Goal: Task Accomplishment & Management: Manage account settings

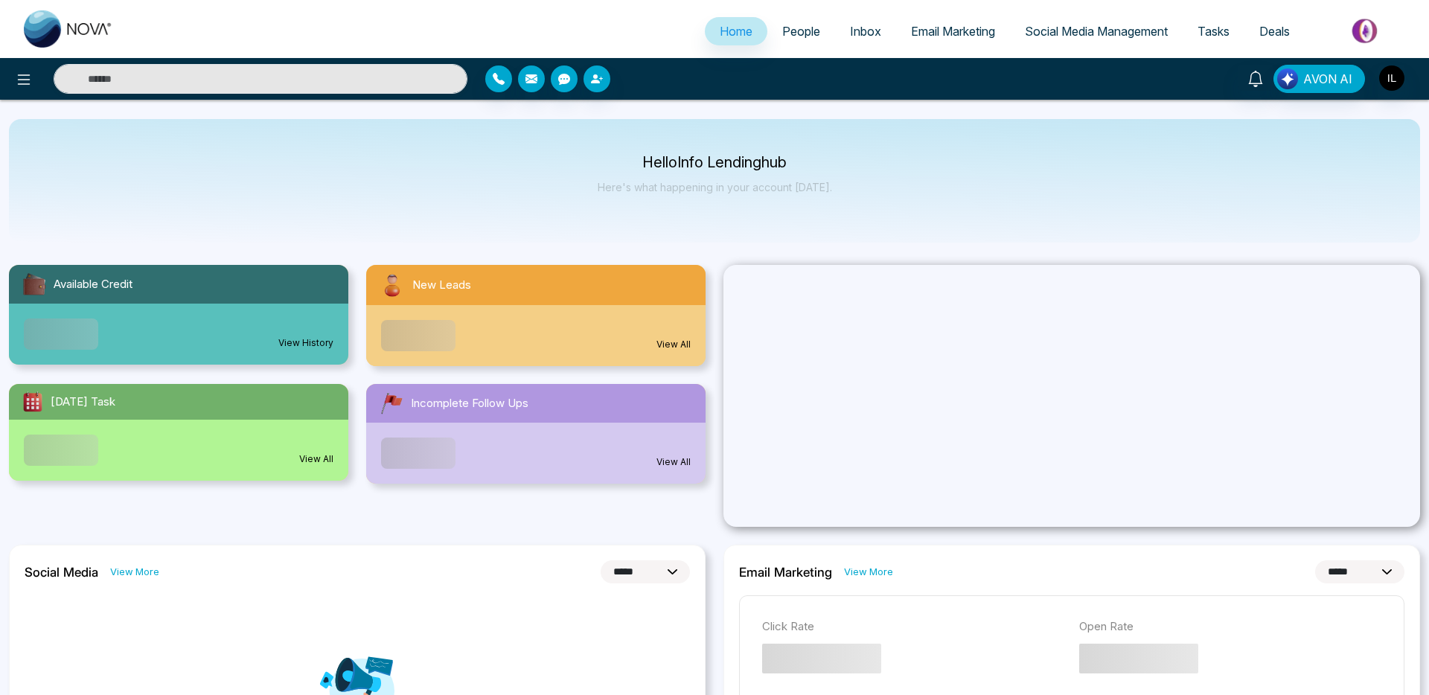
select select "*"
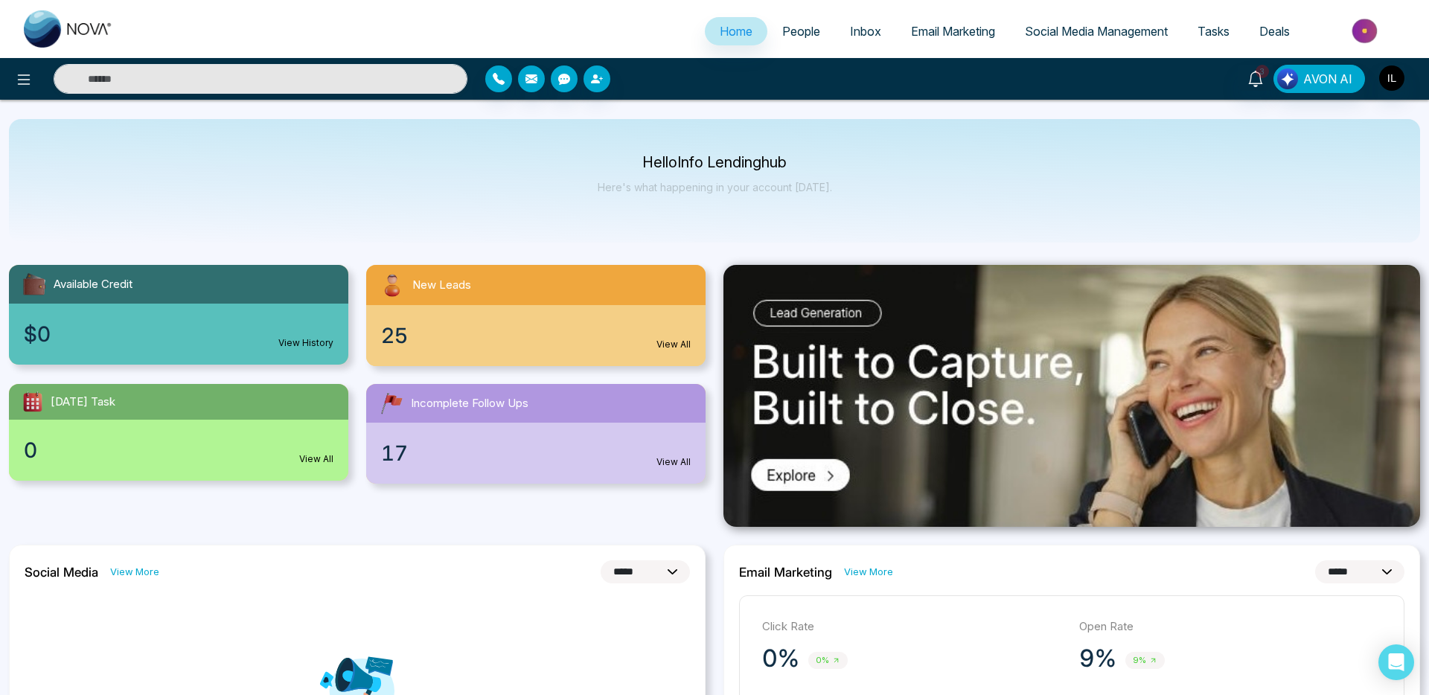
click at [978, 29] on span "Email Marketing" at bounding box center [953, 31] width 84 height 15
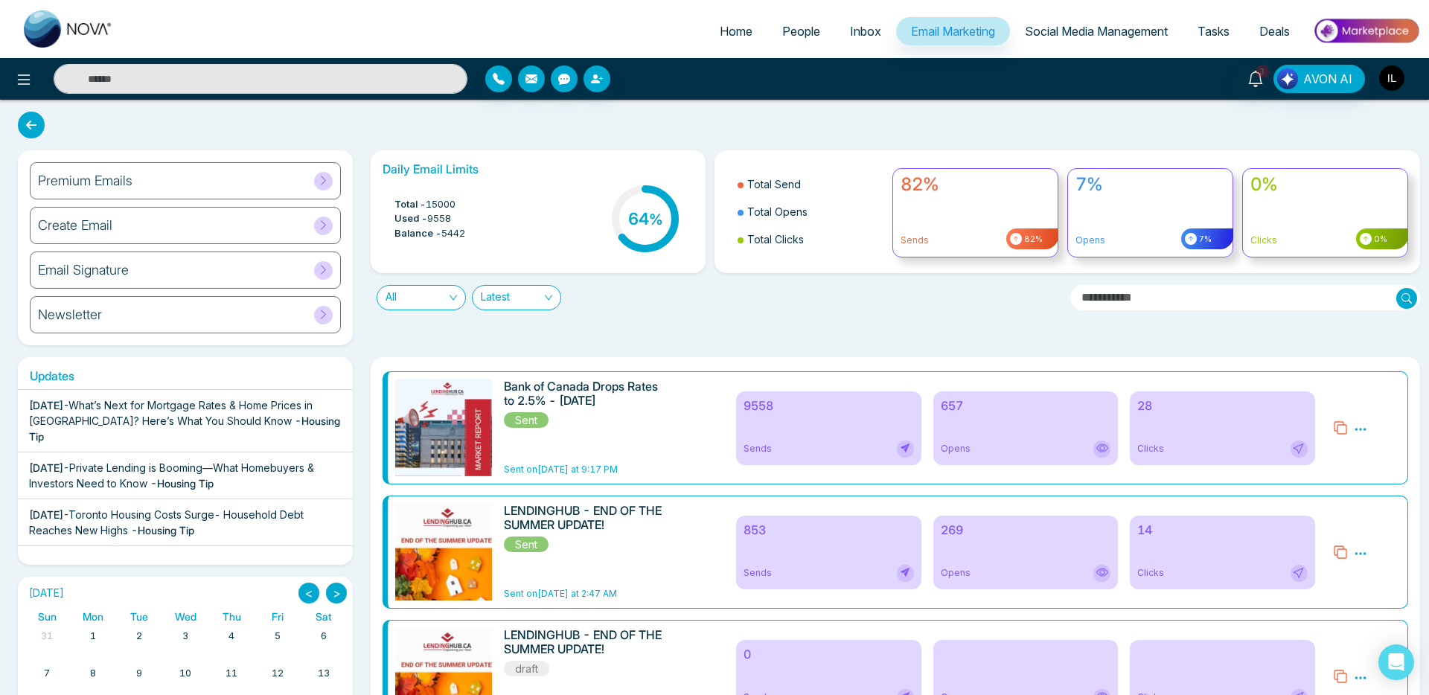
click at [1398, 74] on img "button" at bounding box center [1392, 78] width 25 height 25
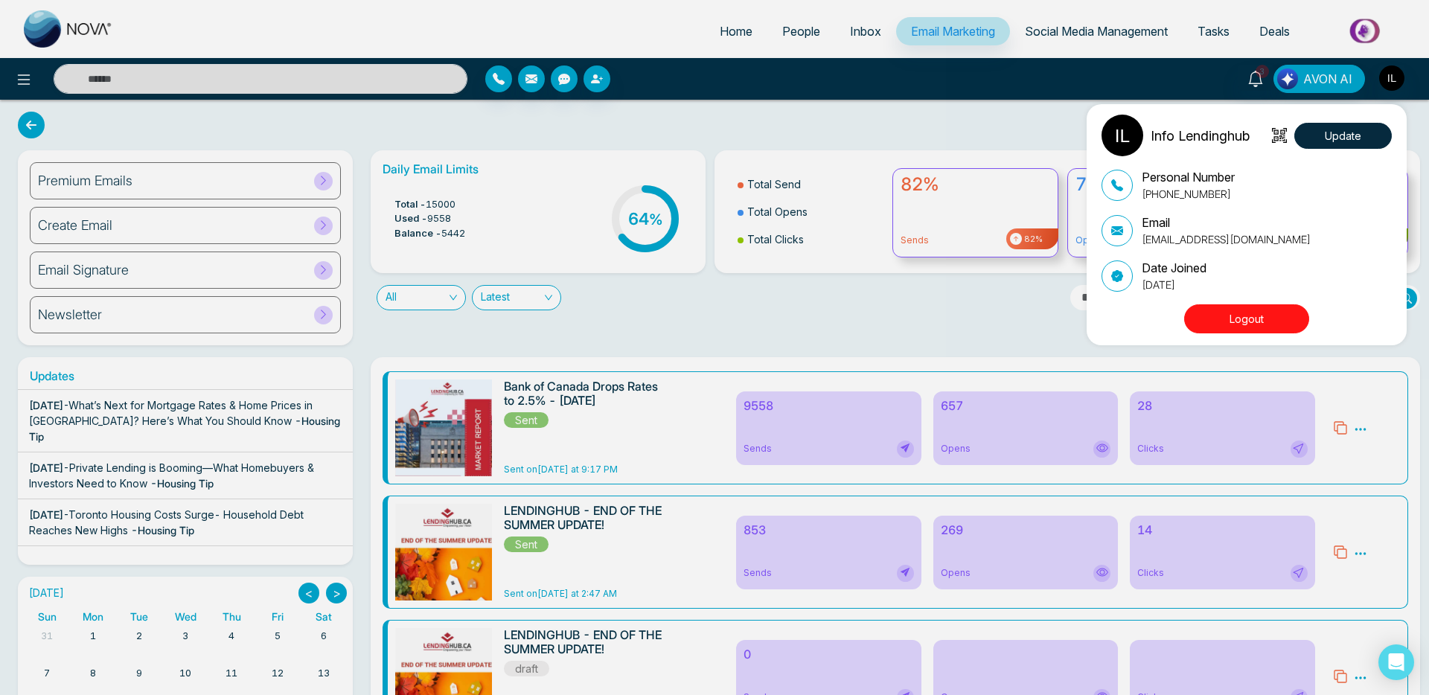
click at [1240, 316] on button "Logout" at bounding box center [1247, 319] width 125 height 29
